Goal: Task Accomplishment & Management: Use online tool/utility

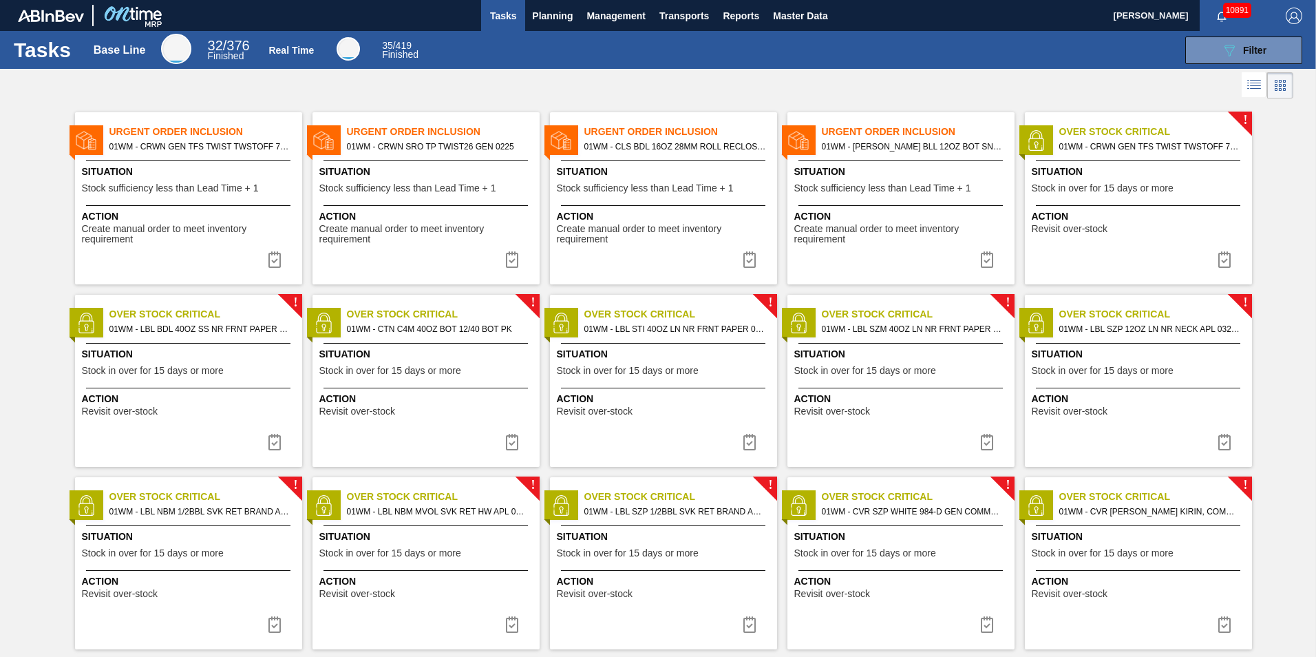
click at [878, 154] on span "01WM - [PERSON_NAME] BLL 12OZ BOT SNUG 12/12 12OZ BOT" at bounding box center [913, 146] width 182 height 15
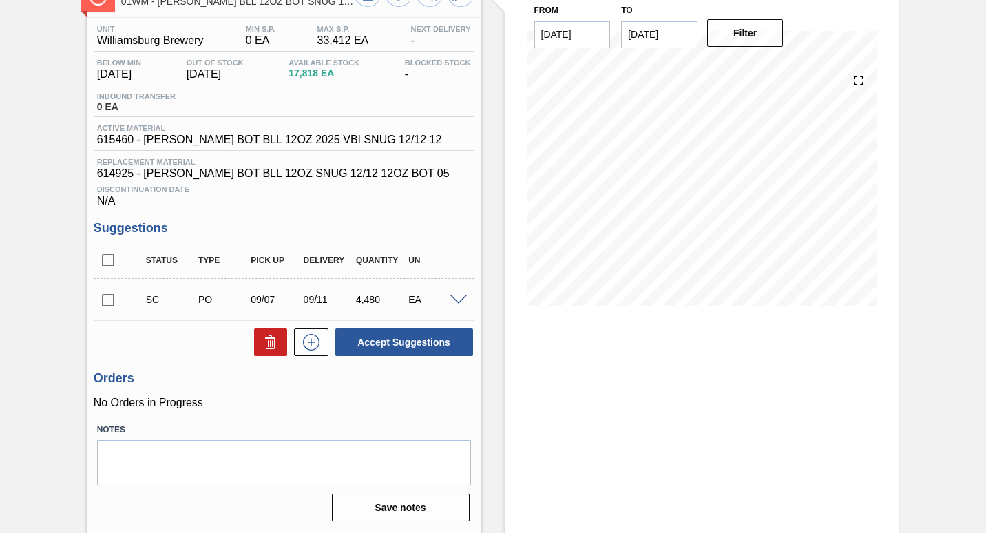
scroll to position [103, 0]
click at [460, 298] on span at bounding box center [458, 300] width 17 height 10
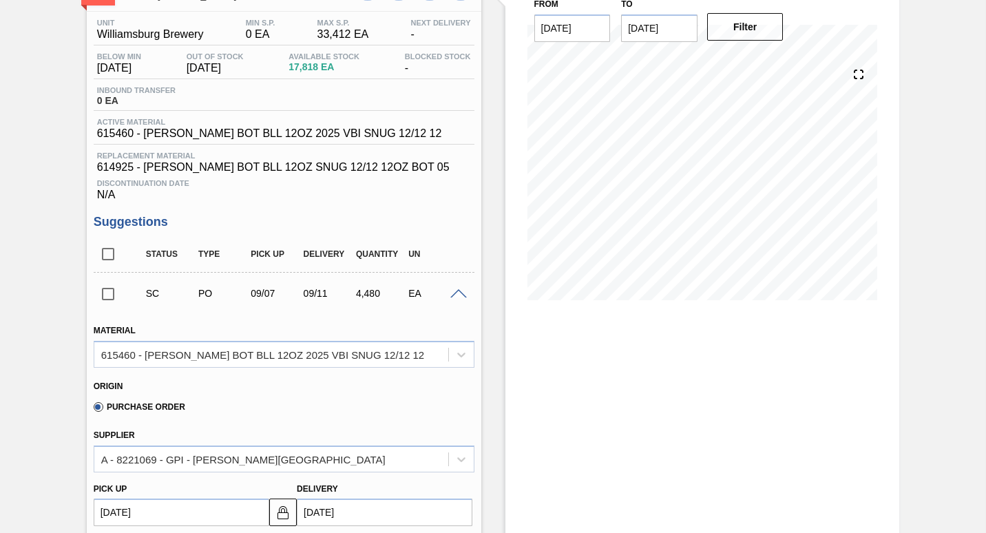
click at [107, 299] on input "checkbox" at bounding box center [108, 293] width 29 height 29
checkbox input "true"
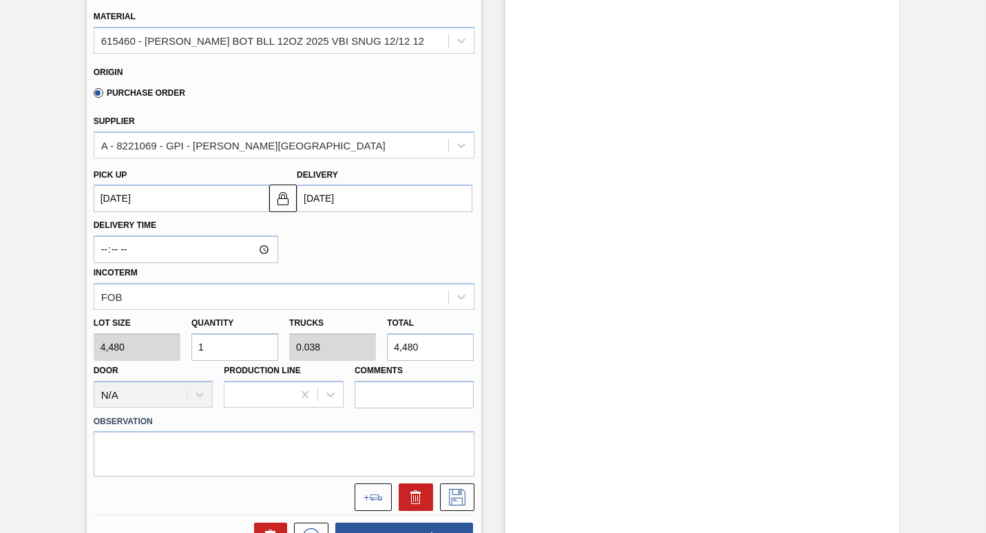
scroll to position [418, 0]
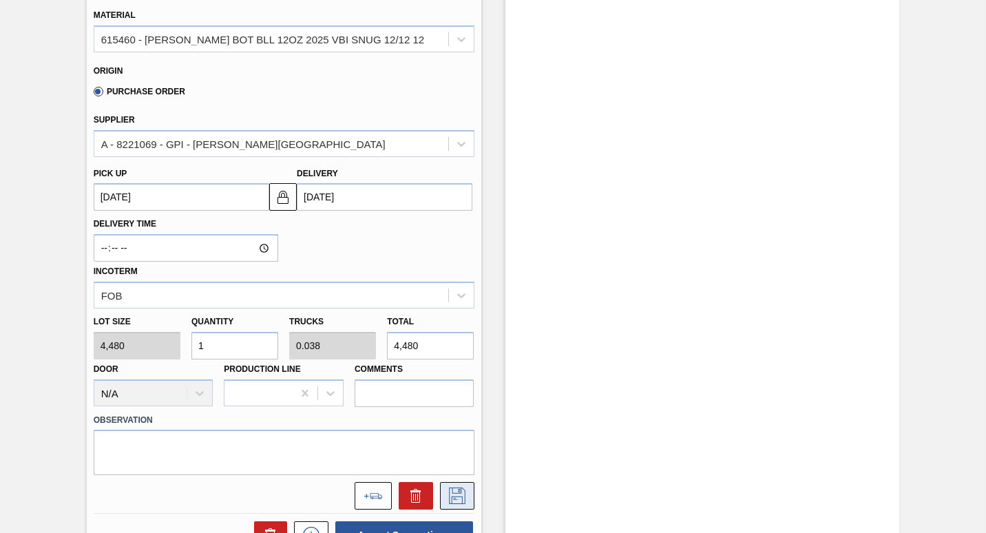
click at [455, 503] on icon at bounding box center [457, 495] width 17 height 17
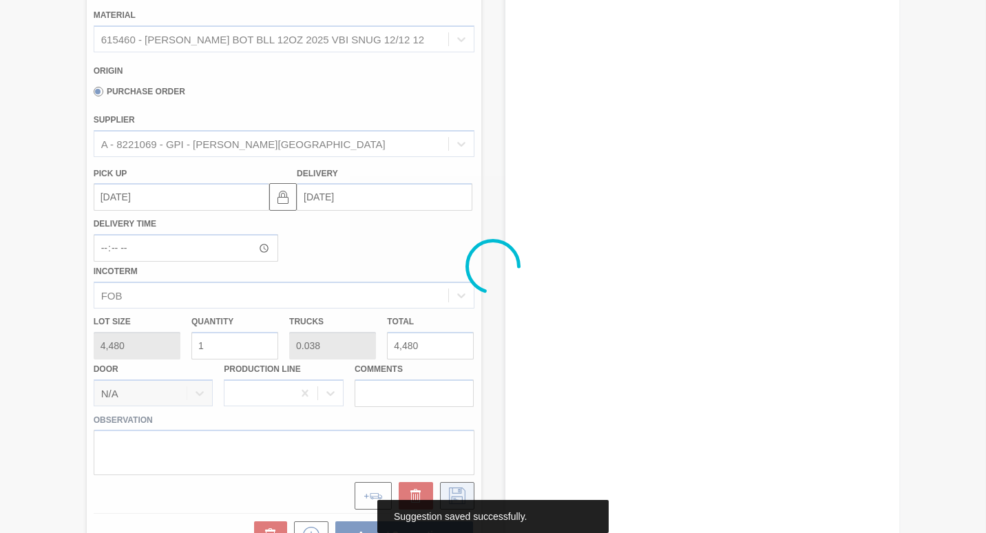
click at [455, 503] on div "Suggestion saved successfully." at bounding box center [493, 516] width 198 height 33
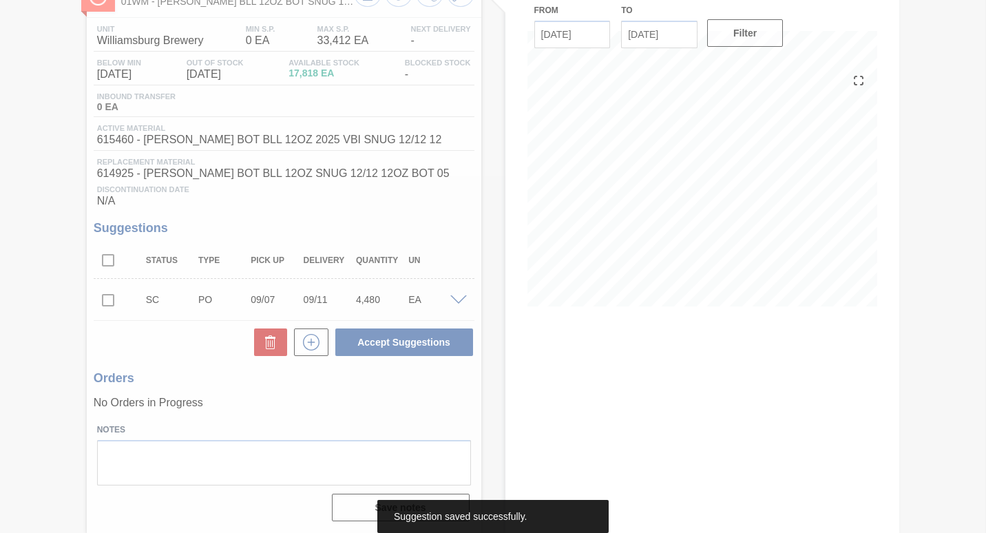
scroll to position [103, 0]
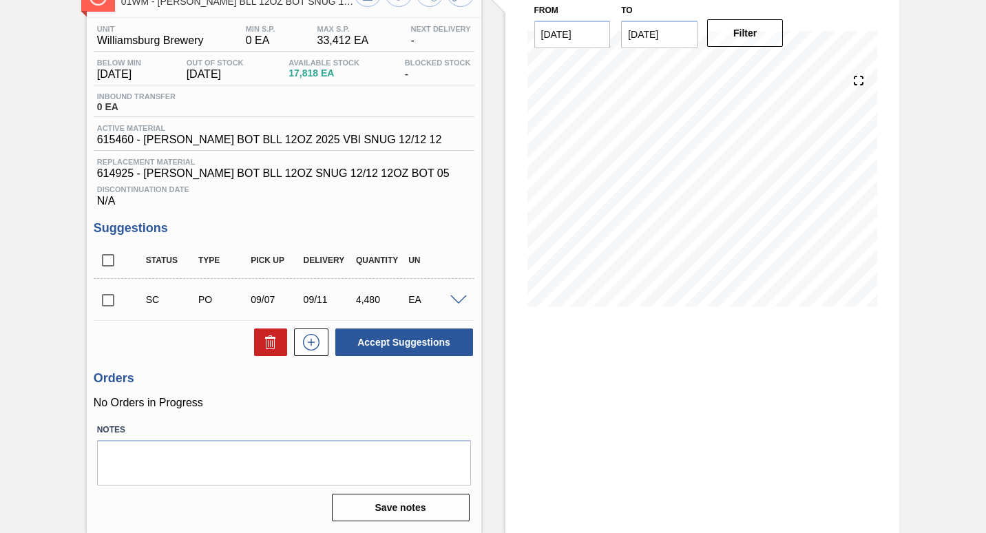
click at [457, 299] on span at bounding box center [458, 300] width 17 height 10
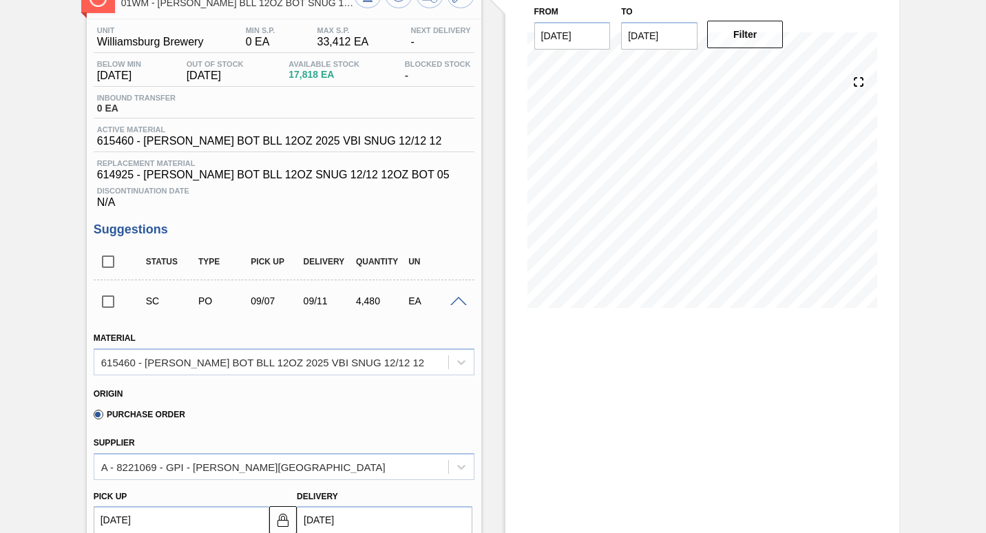
scroll to position [96, 0]
click at [456, 304] on span at bounding box center [458, 301] width 17 height 10
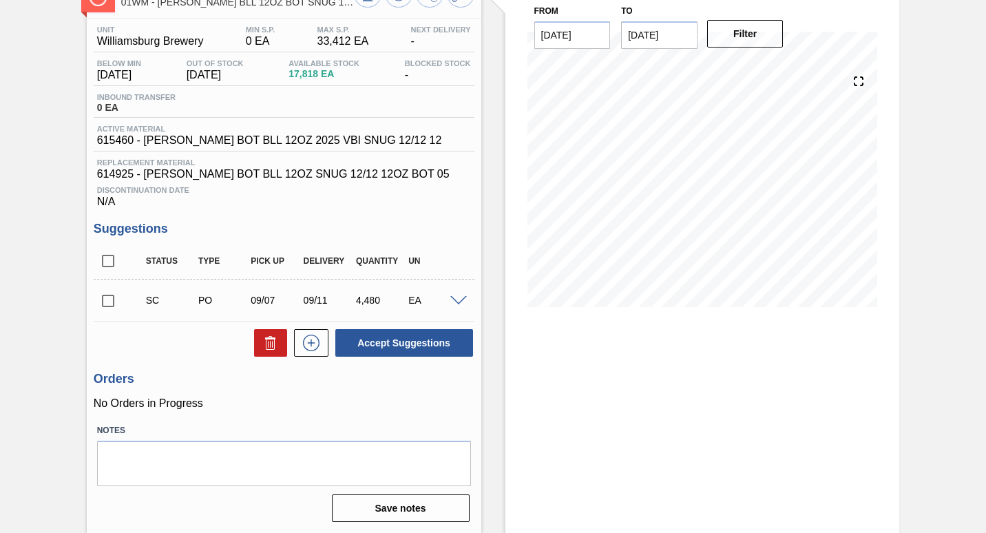
click at [110, 303] on input "checkbox" at bounding box center [108, 300] width 29 height 29
click at [390, 341] on button "Accept Suggestions" at bounding box center [404, 343] width 138 height 28
checkbox input "false"
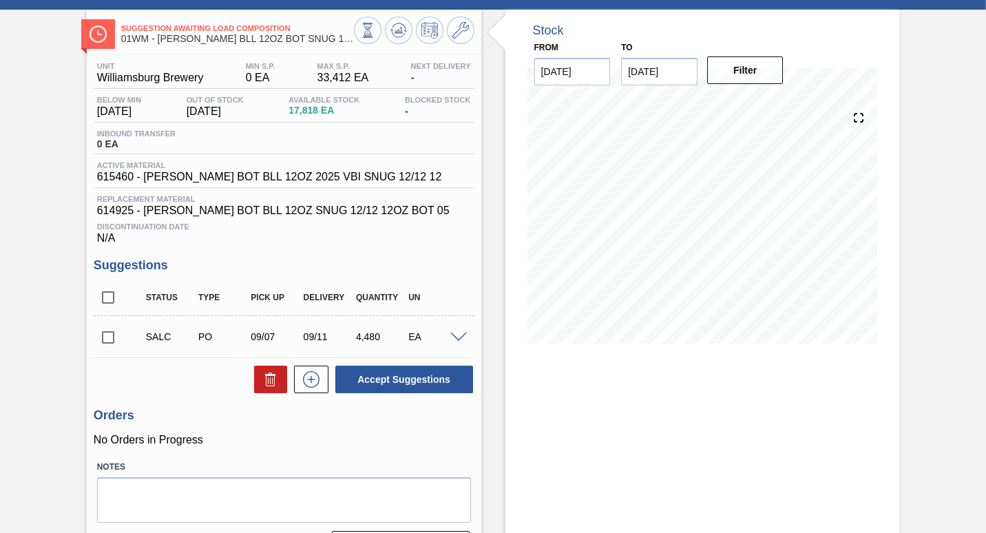
scroll to position [0, 0]
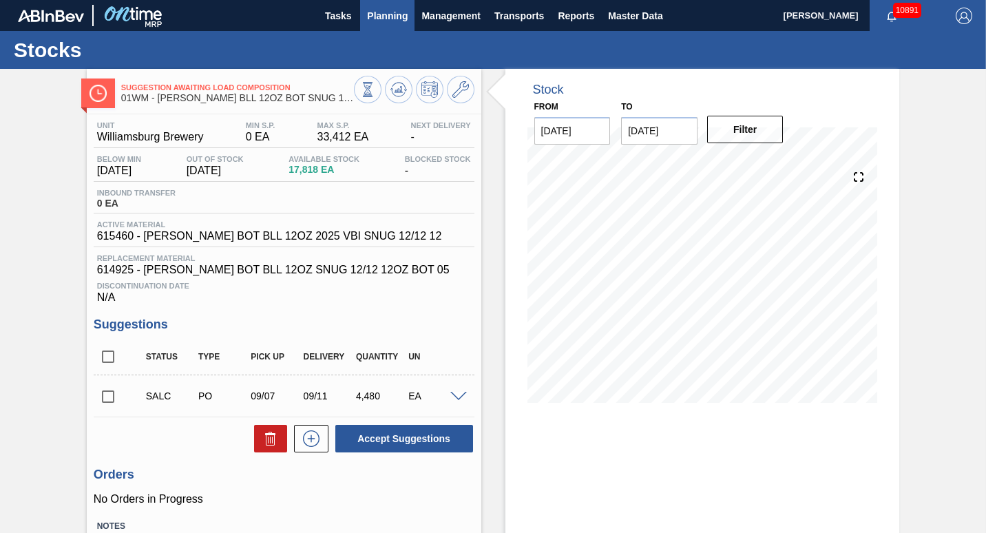
click at [399, 22] on span "Planning" at bounding box center [387, 16] width 41 height 17
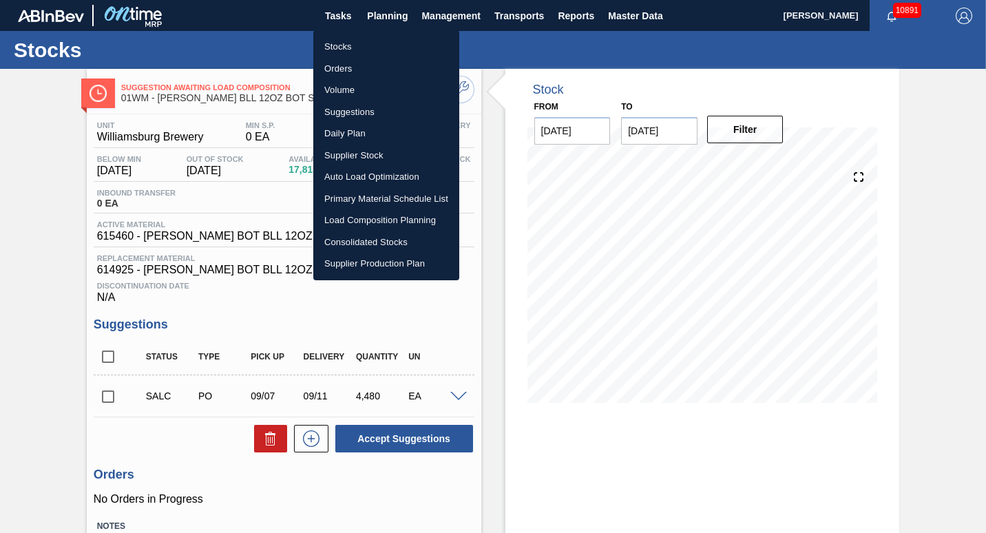
click at [370, 218] on li "Load Composition Planning" at bounding box center [386, 220] width 146 height 22
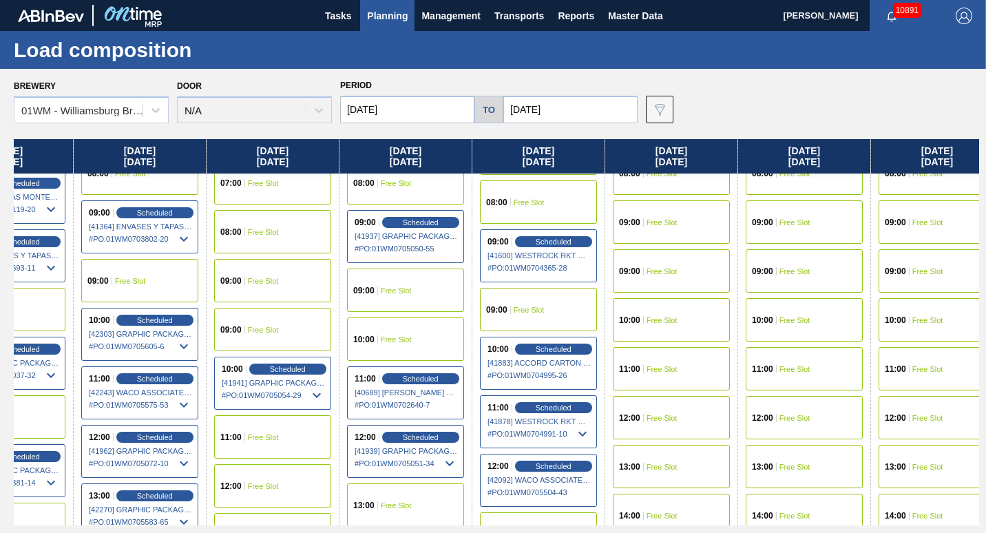
scroll to position [465, 472]
click at [281, 370] on span "Scheduled" at bounding box center [287, 368] width 39 height 9
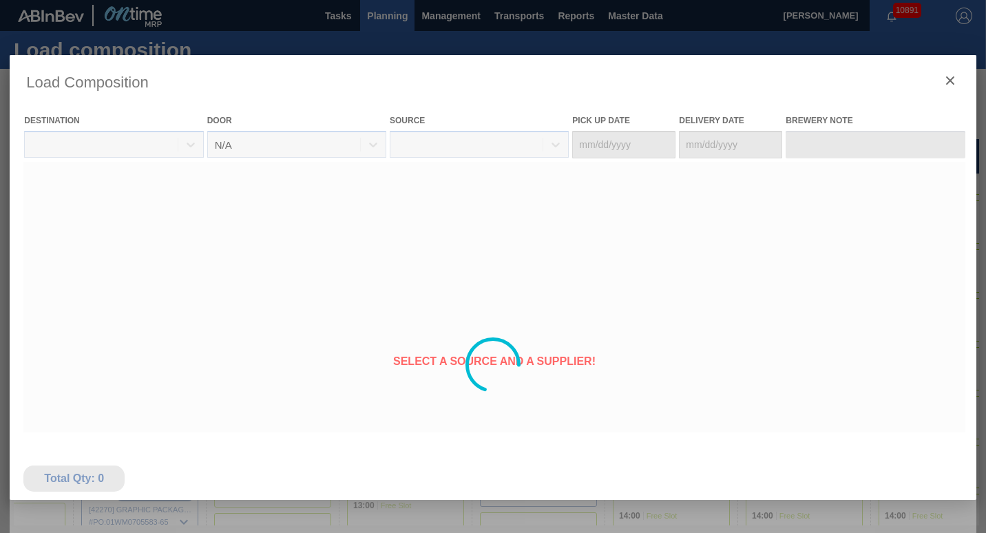
type Date "[DATE]"
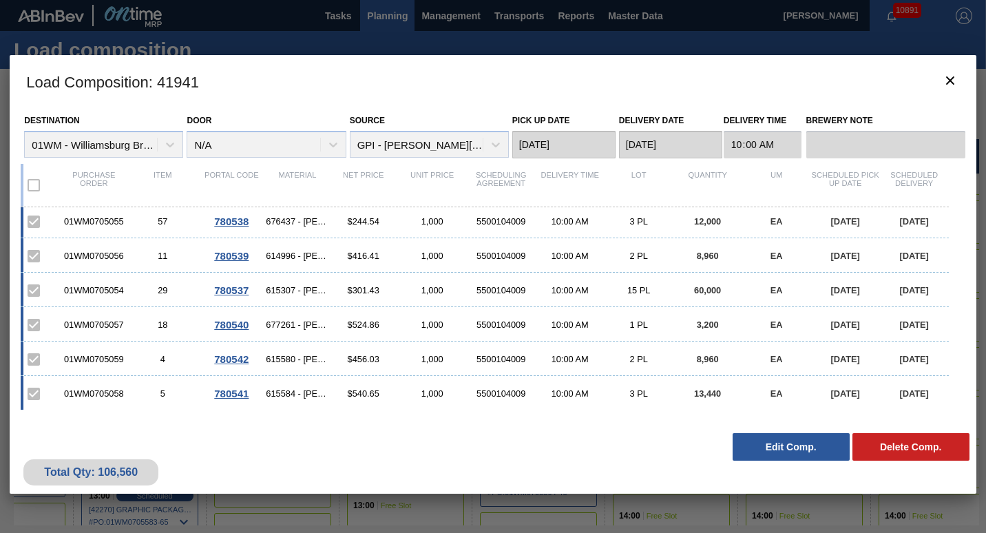
scroll to position [3, 0]
click at [946, 74] on icon "botão de ícone" at bounding box center [950, 80] width 17 height 17
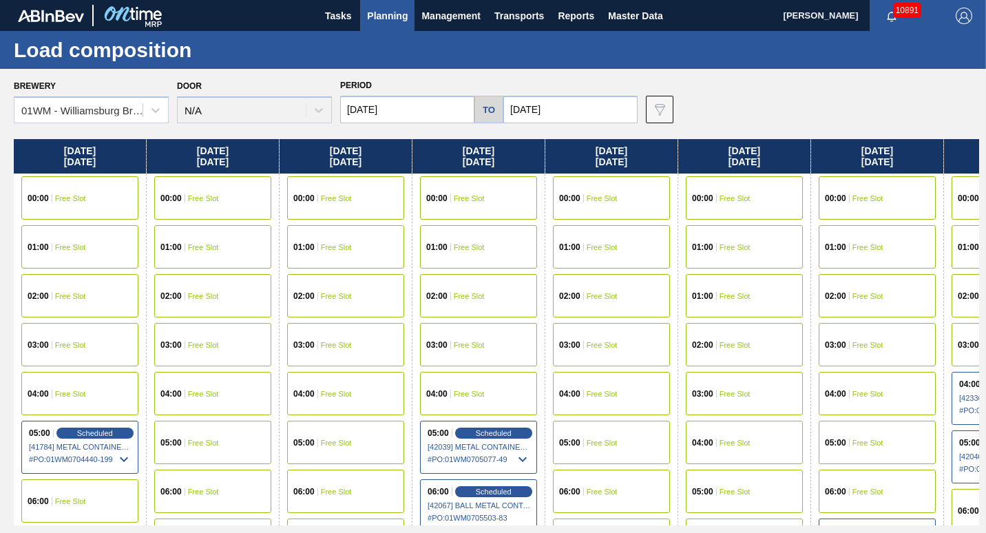
click at [435, 354] on div "03:00 Free Slot" at bounding box center [478, 344] width 117 height 43
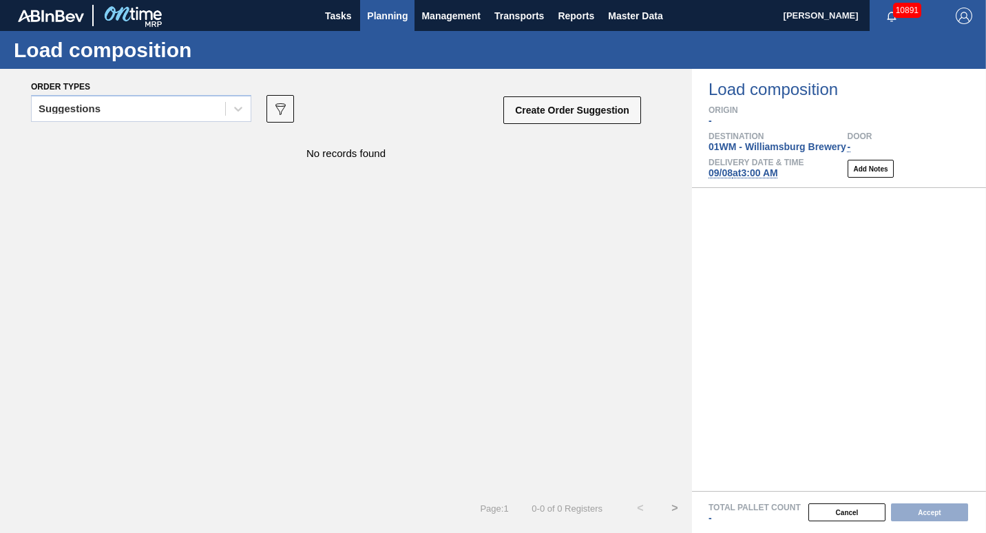
click at [399, 14] on span "Planning" at bounding box center [387, 16] width 41 height 17
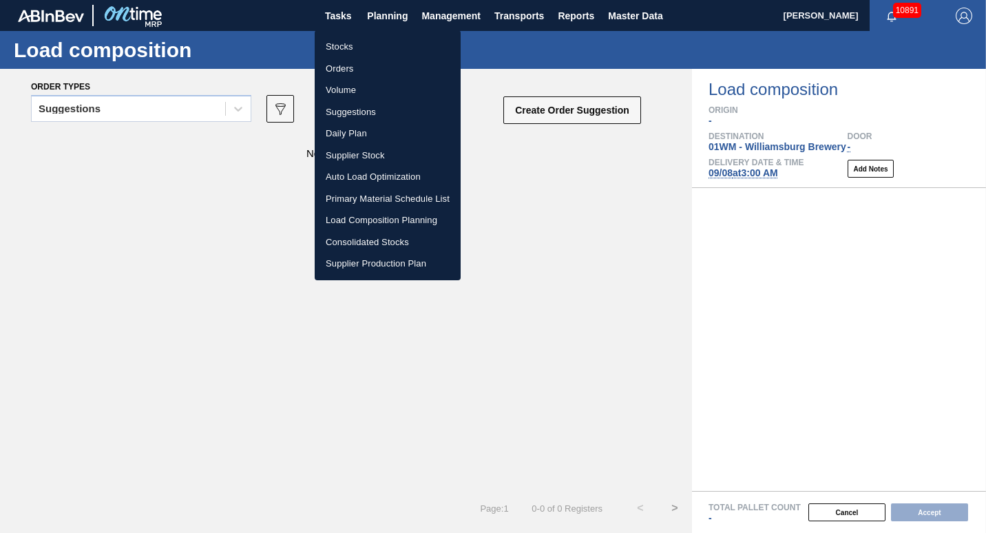
click at [394, 220] on li "Load Composition Planning" at bounding box center [388, 220] width 146 height 22
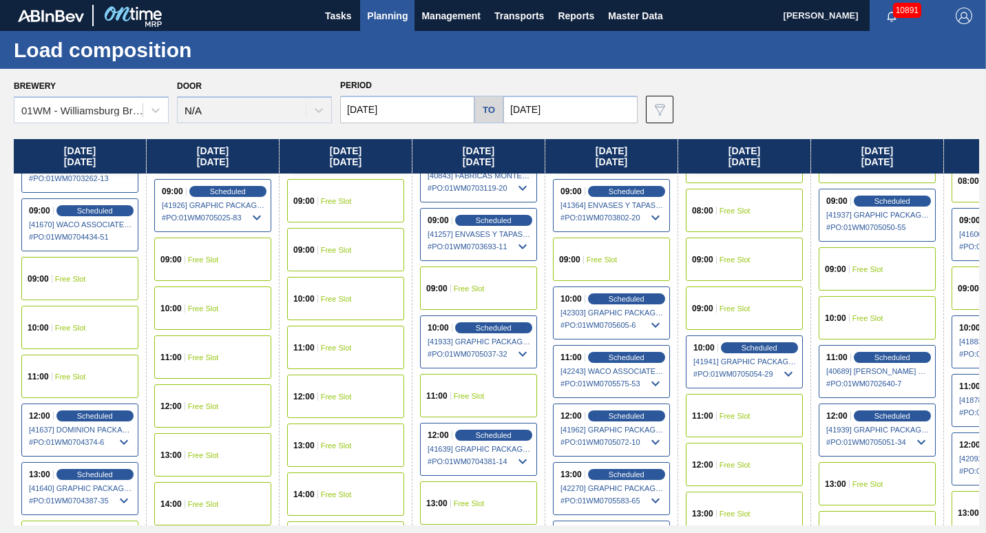
scroll to position [487, 0]
click at [621, 301] on span "Scheduled" at bounding box center [625, 297] width 39 height 9
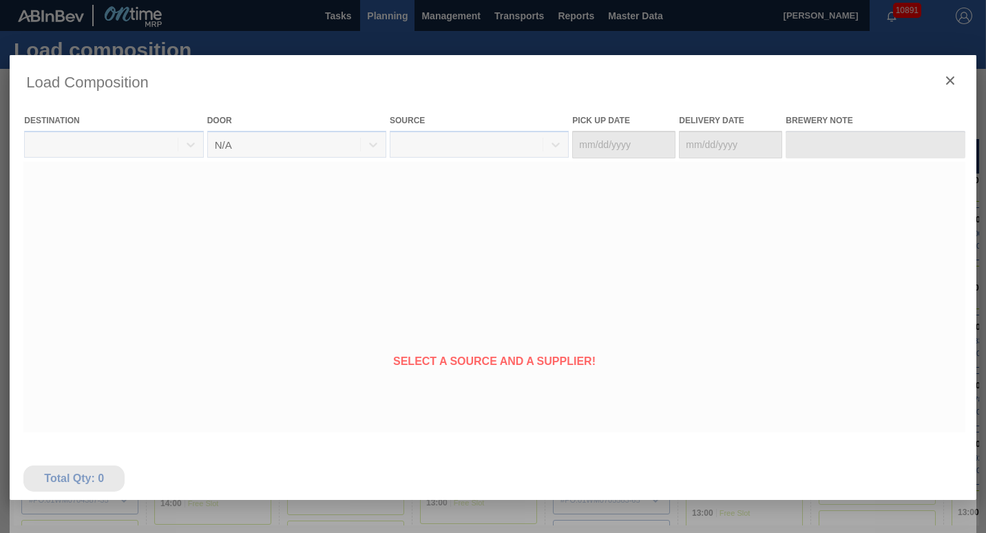
type Date "[DATE]"
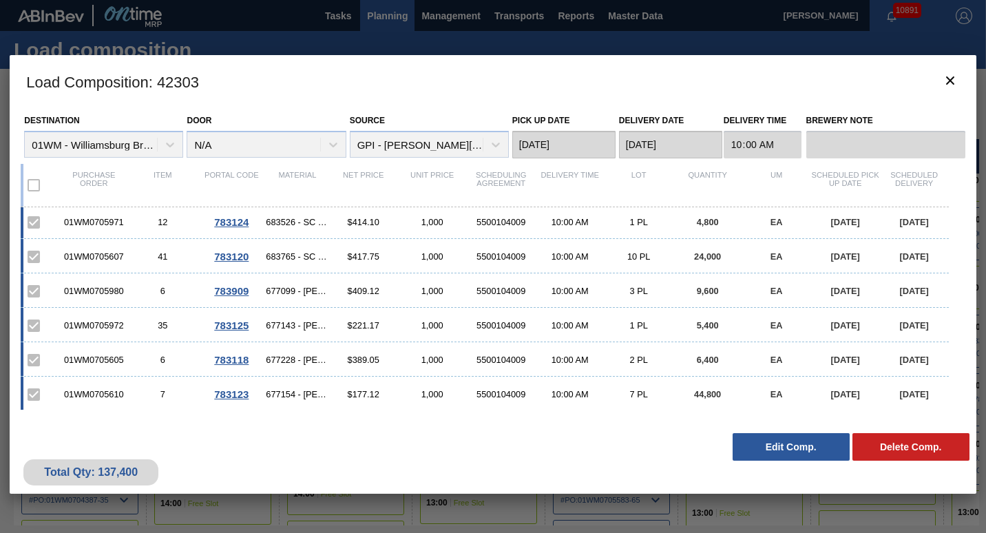
scroll to position [73, 0]
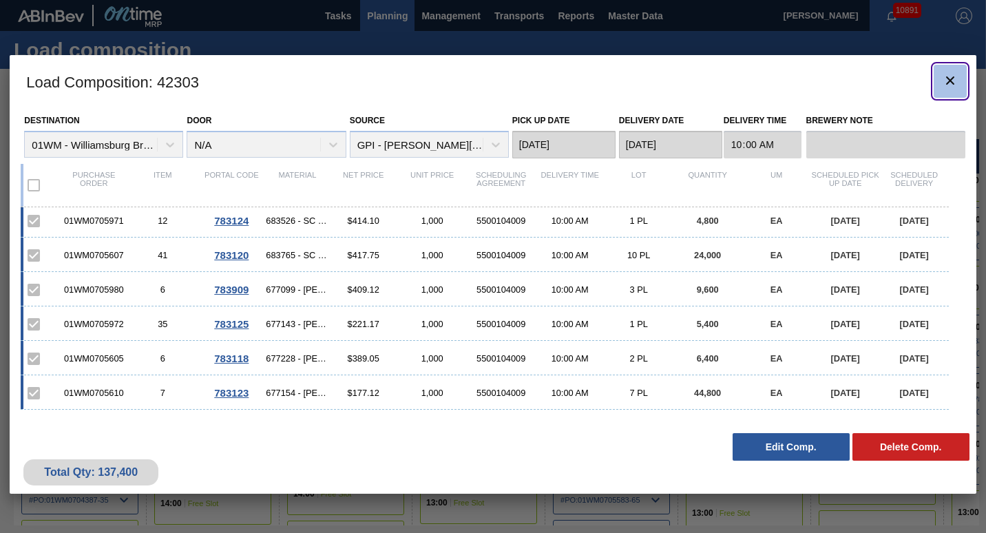
click at [946, 83] on icon "botão de ícone" at bounding box center [950, 80] width 8 height 8
